Goal: Share content

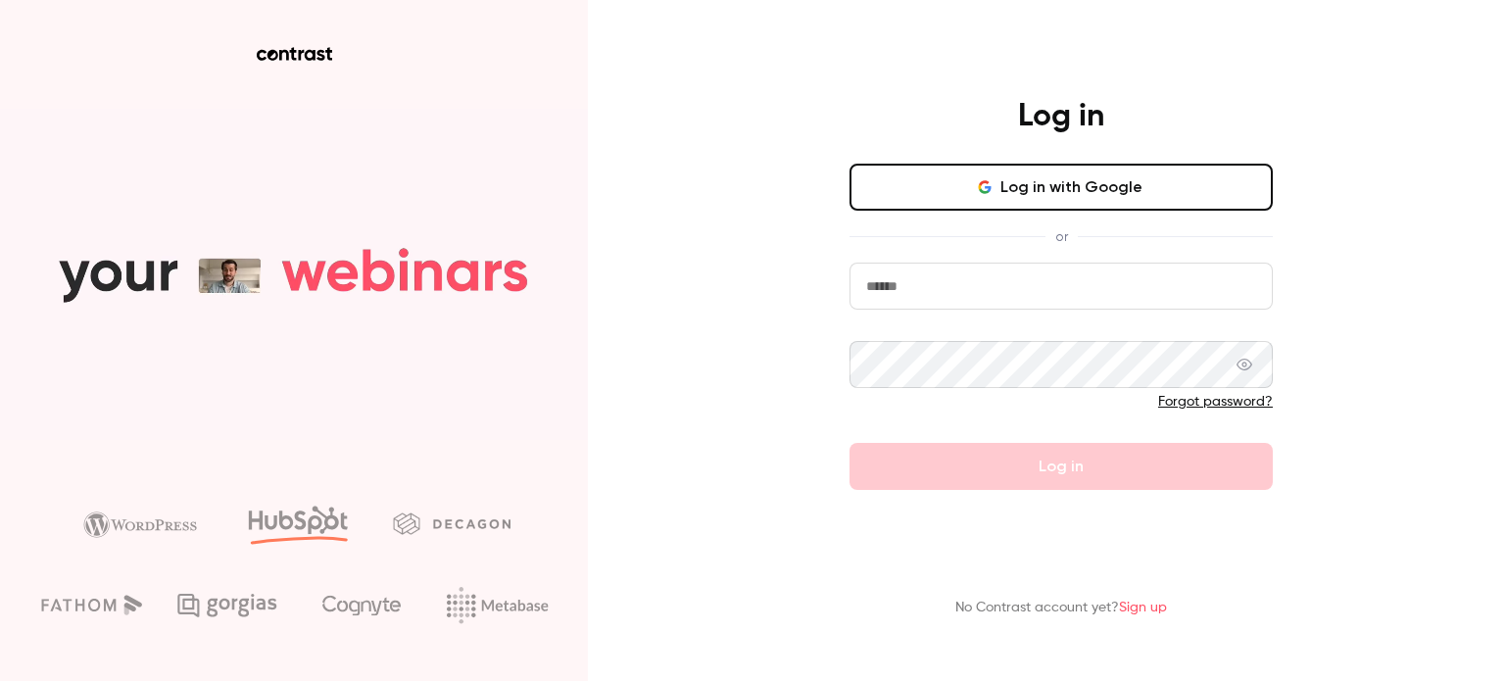
click at [1082, 164] on button "Log in with Google" at bounding box center [1061, 187] width 423 height 47
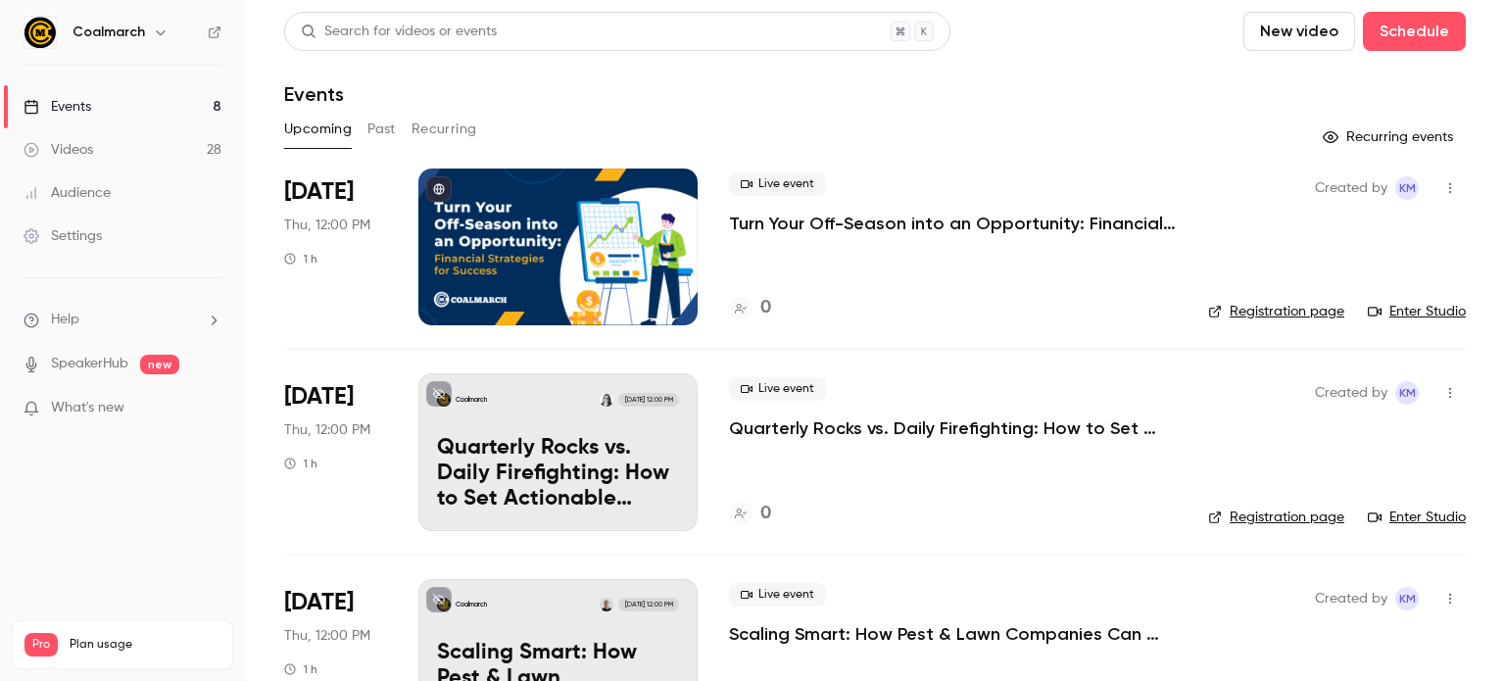
click at [387, 128] on button "Past" at bounding box center [382, 129] width 28 height 31
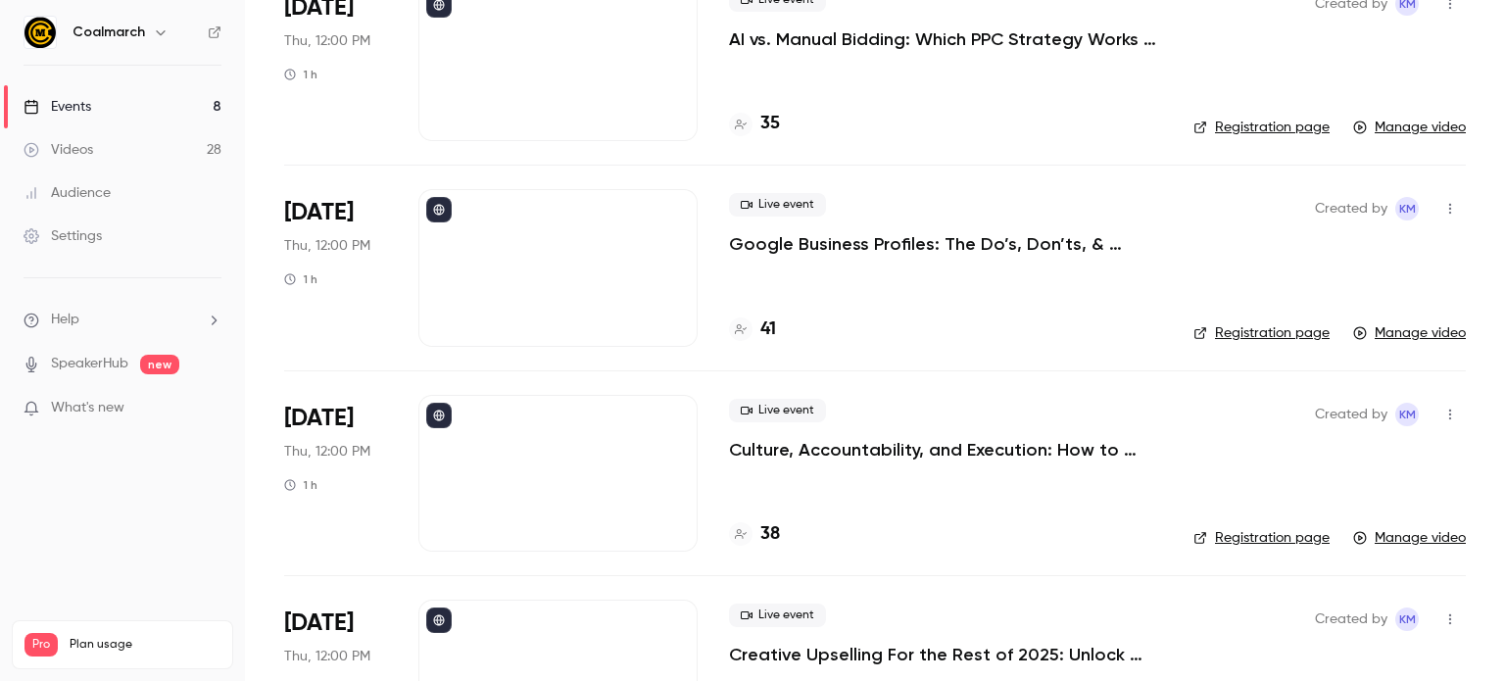
scroll to position [184, 0]
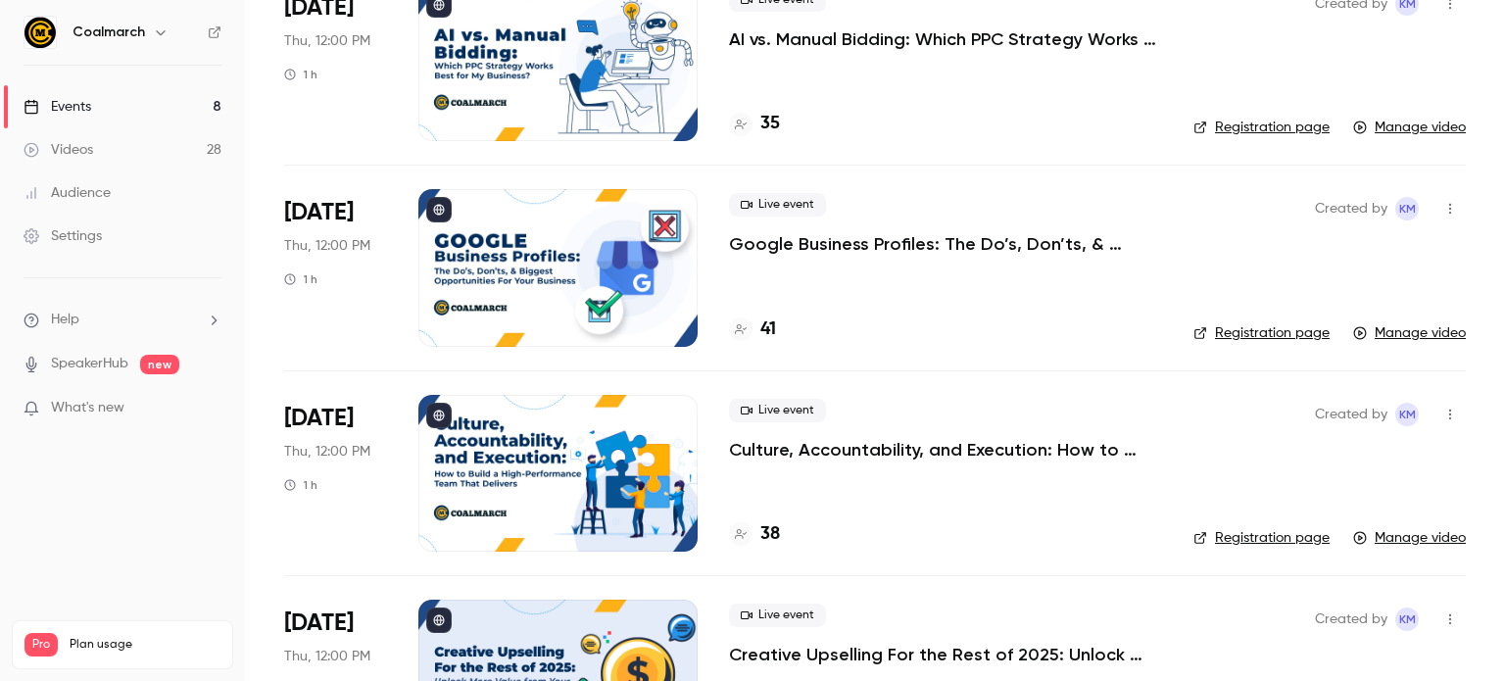
click at [1443, 211] on icon "button" at bounding box center [1451, 209] width 16 height 14
click at [1305, 257] on div "Share" at bounding box center [1360, 259] width 149 height 20
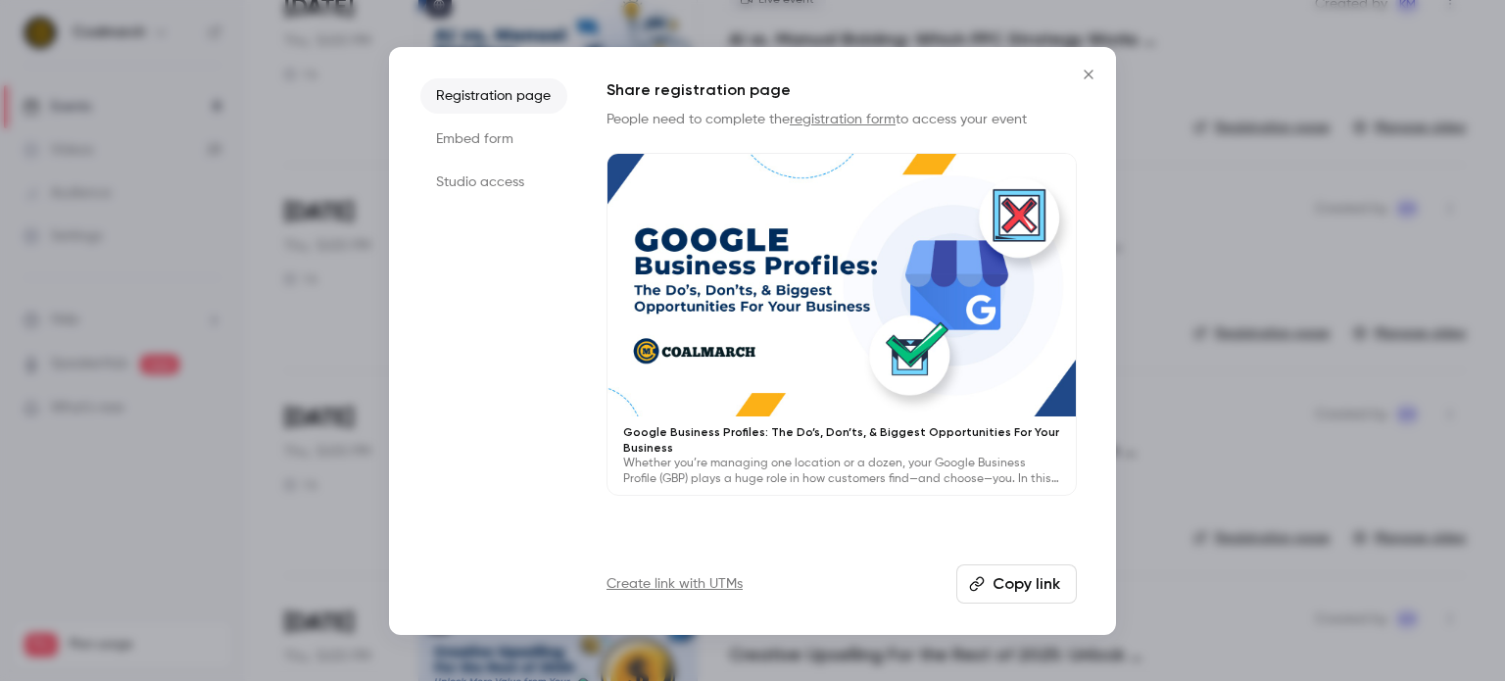
click at [1023, 593] on button "Copy link" at bounding box center [1016, 583] width 121 height 39
